Goal: Information Seeking & Learning: Learn about a topic

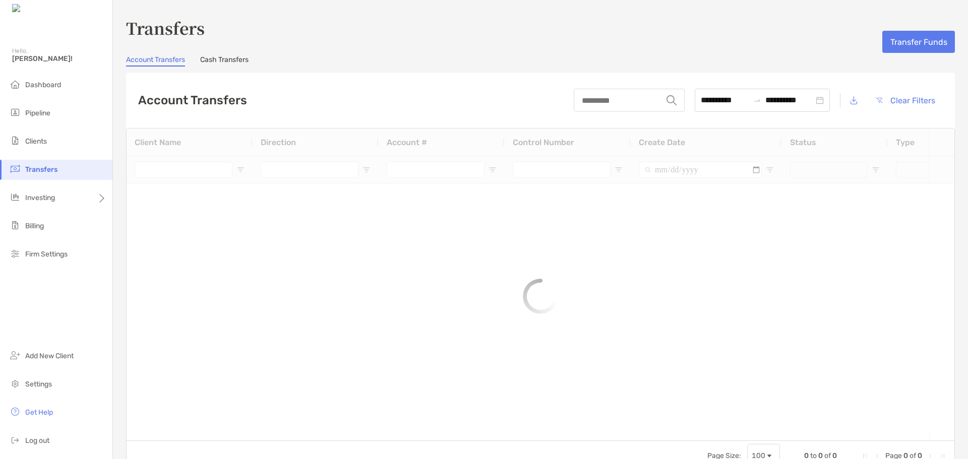
type input "**********"
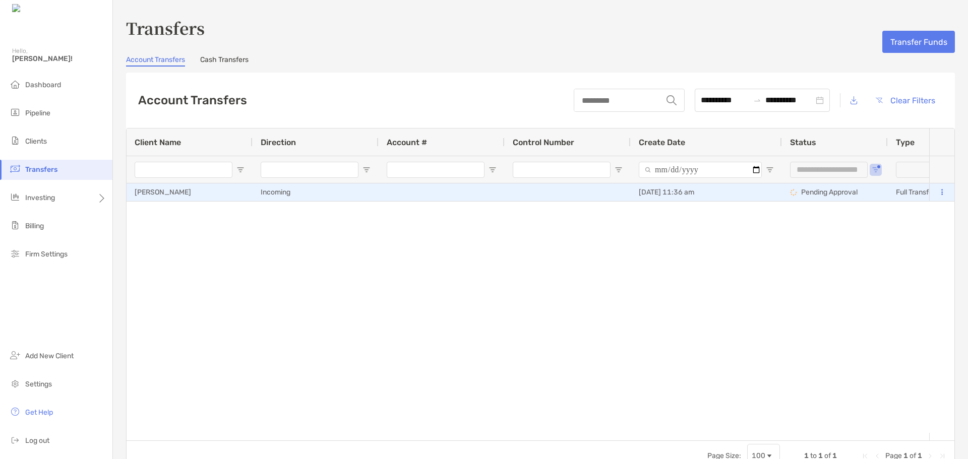
click at [268, 194] on div "Incoming" at bounding box center [316, 192] width 126 height 18
click at [164, 193] on div "[PERSON_NAME]" at bounding box center [190, 192] width 126 height 18
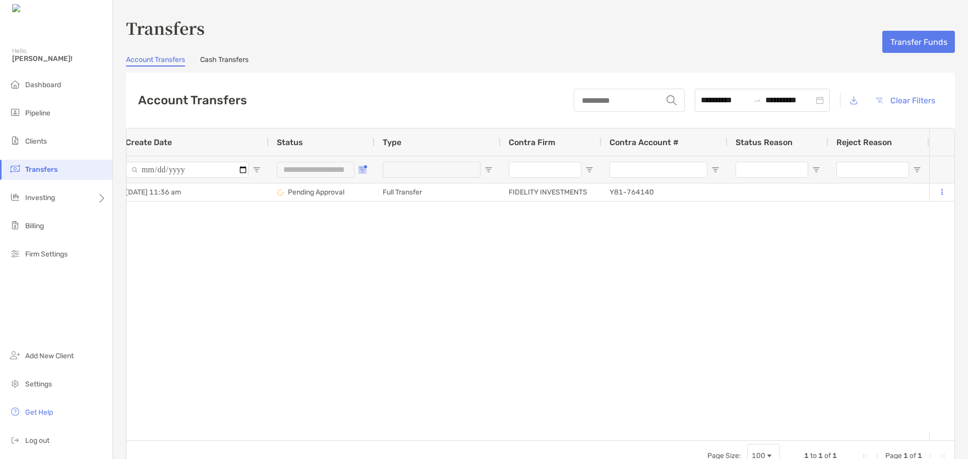
click at [358, 166] on button "Open Filter Menu" at bounding box center [362, 170] width 8 height 8
click at [393, 310] on div "[PERSON_NAME] Incoming [DATE] 11:36 am Pending Approval Full Transfer FIDELITY …" at bounding box center [528, 307] width 802 height 249
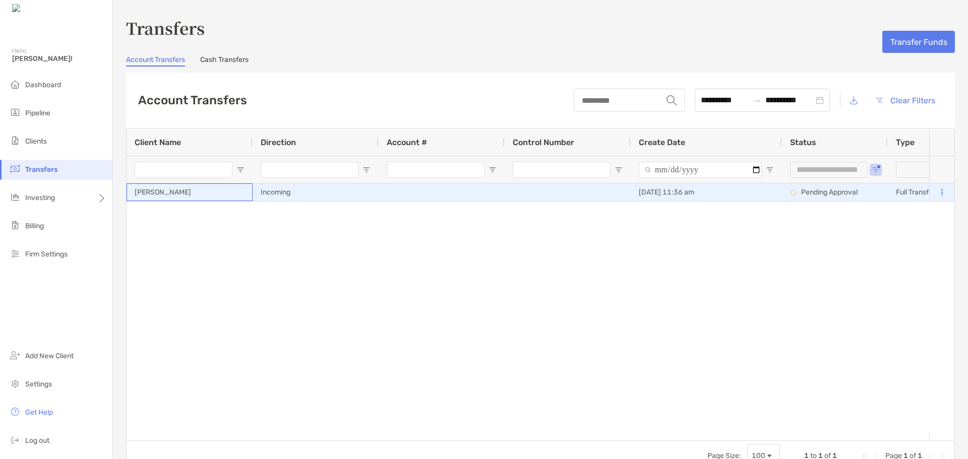
click at [167, 185] on div "[PERSON_NAME]" at bounding box center [190, 192] width 126 height 18
click at [168, 192] on div "[PERSON_NAME]" at bounding box center [190, 192] width 126 height 18
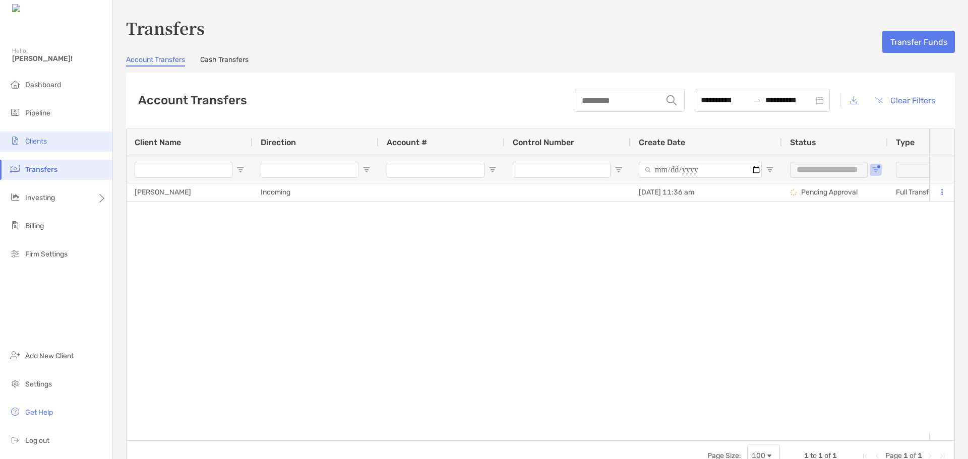
click at [27, 133] on li "Clients" at bounding box center [56, 142] width 112 height 20
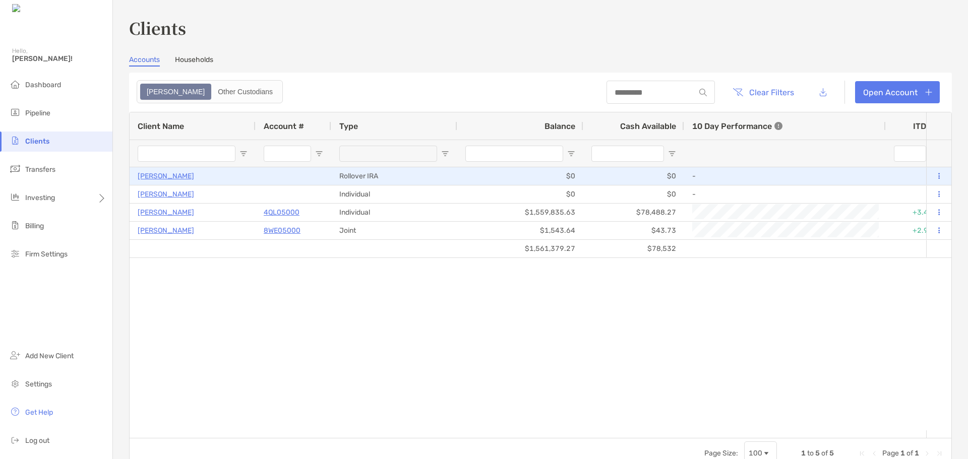
click at [186, 173] on p "[PERSON_NAME]" at bounding box center [166, 176] width 56 height 13
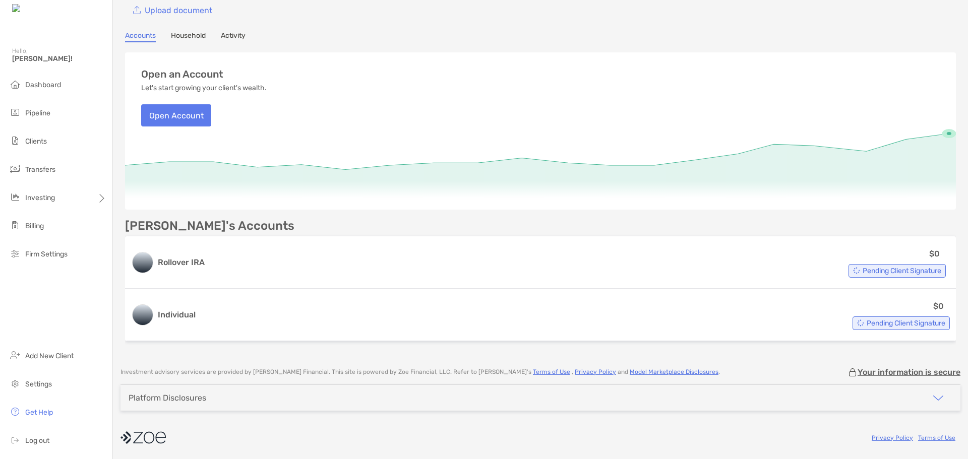
click at [190, 33] on link "Household" at bounding box center [188, 36] width 35 height 11
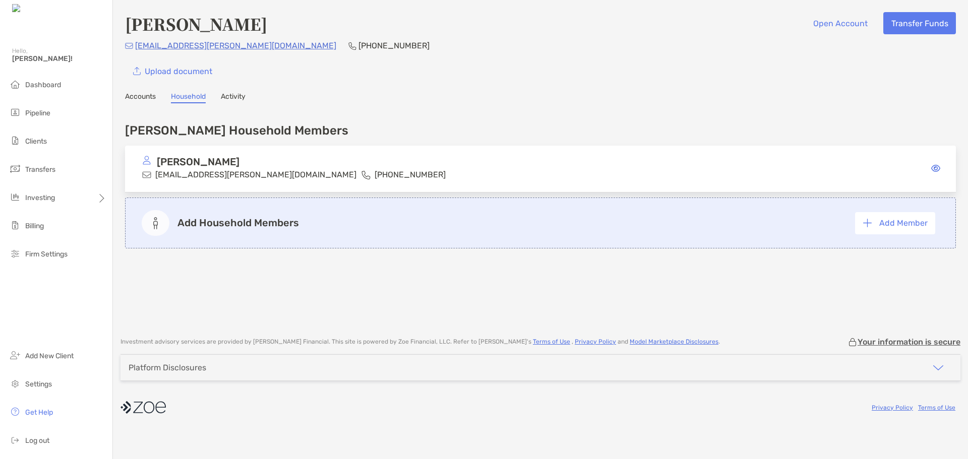
click at [218, 178] on p "[EMAIL_ADDRESS][PERSON_NAME][DOMAIN_NAME]" at bounding box center [255, 174] width 201 height 13
click at [936, 168] on icon at bounding box center [935, 168] width 9 height 8
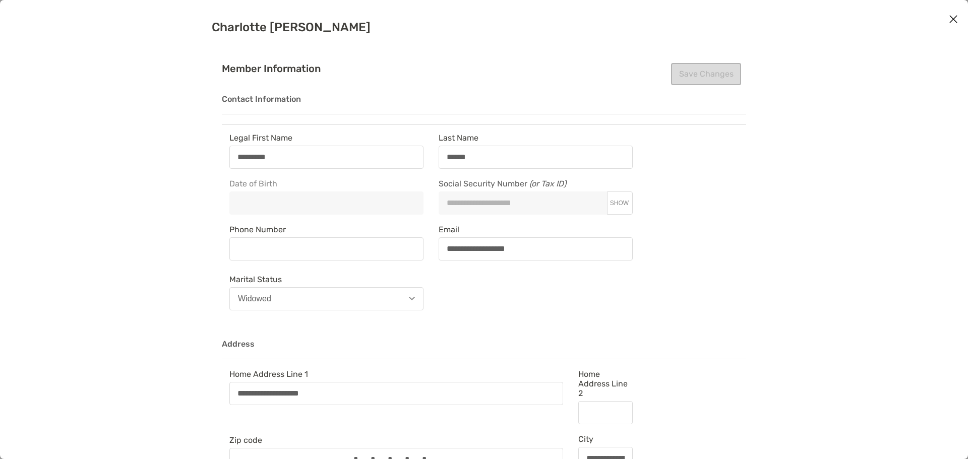
type input "**********"
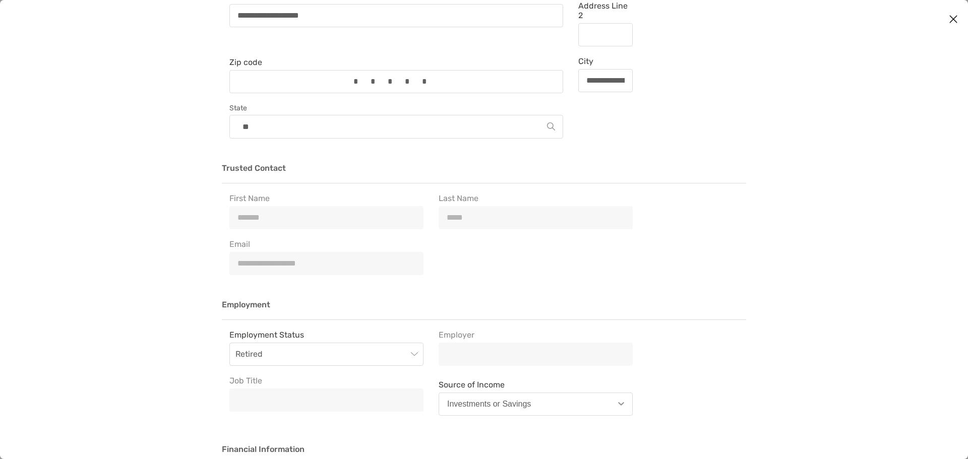
scroll to position [353, 0]
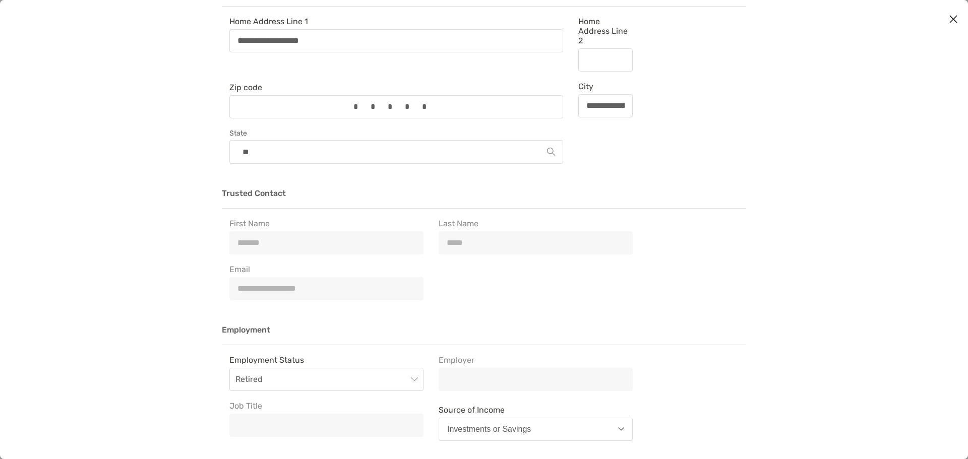
click at [550, 326] on h3 "Employment" at bounding box center [484, 336] width 524 height 20
